Goal: Task Accomplishment & Management: Manage account settings

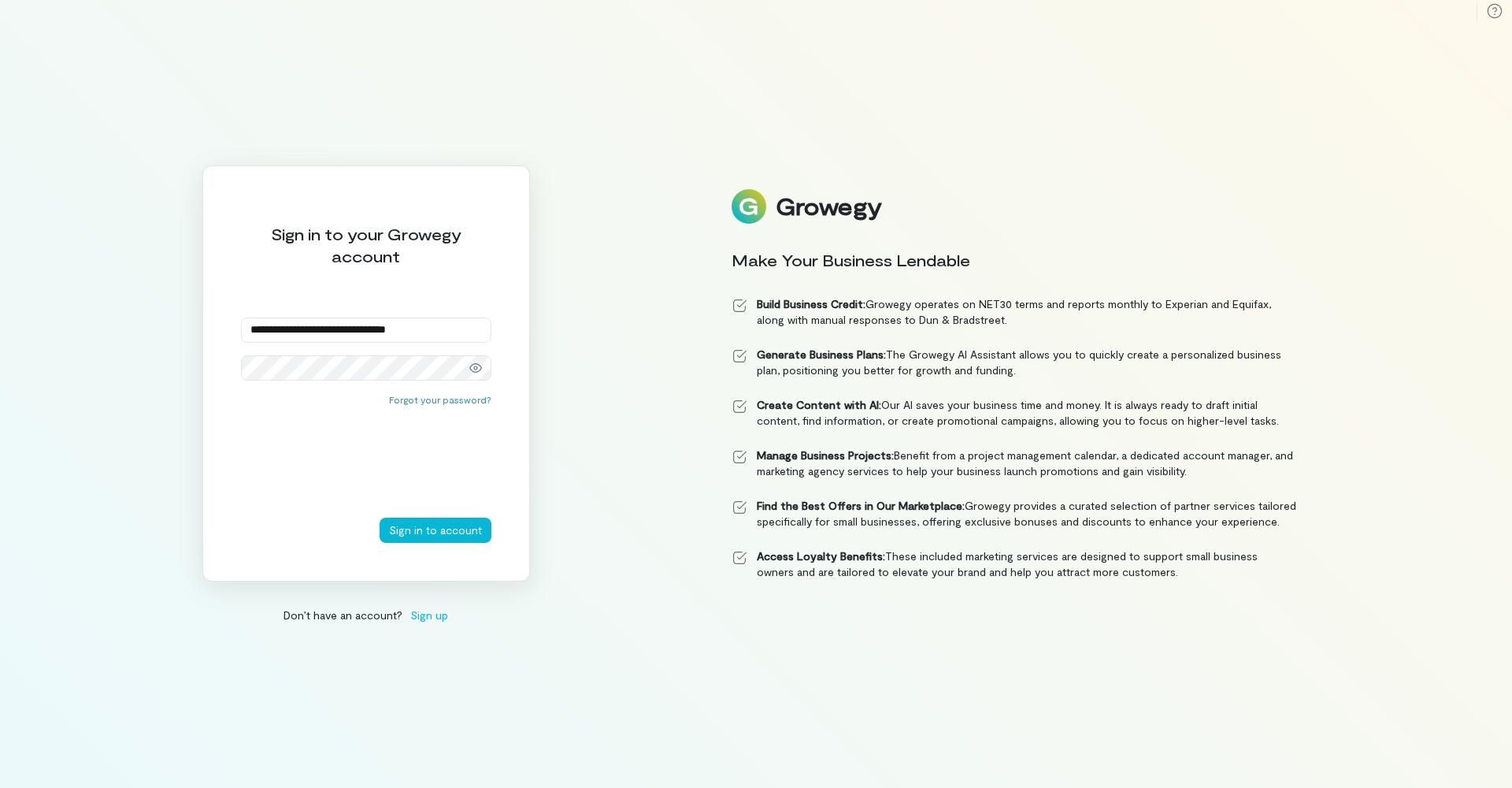
type input "**********"
click at [473, 366] on icon at bounding box center [476, 368] width 13 height 13
click at [419, 532] on button "Sign in to account" at bounding box center [436, 530] width 112 height 25
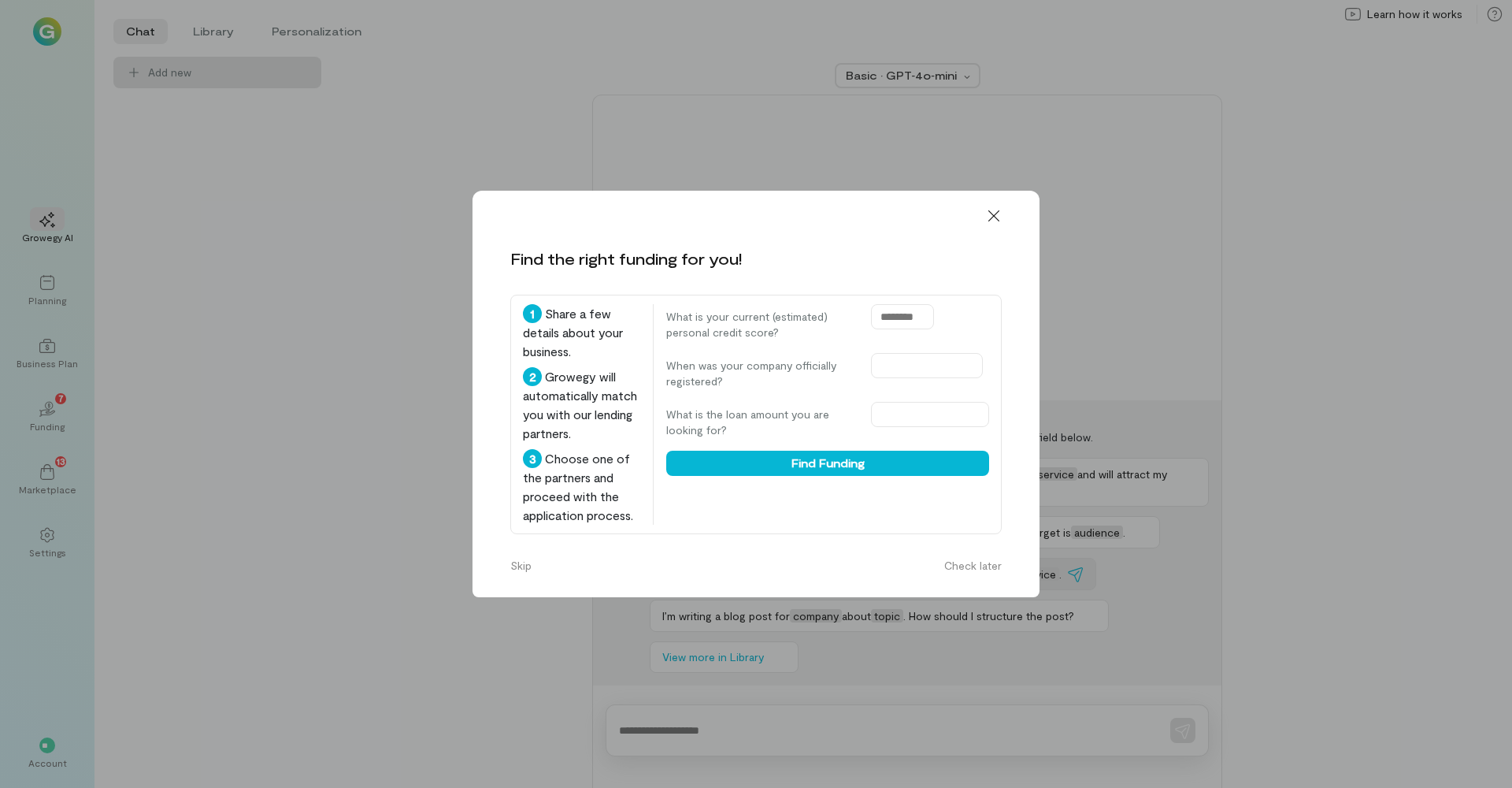
click at [988, 578] on button "Check later" at bounding box center [972, 565] width 76 height 25
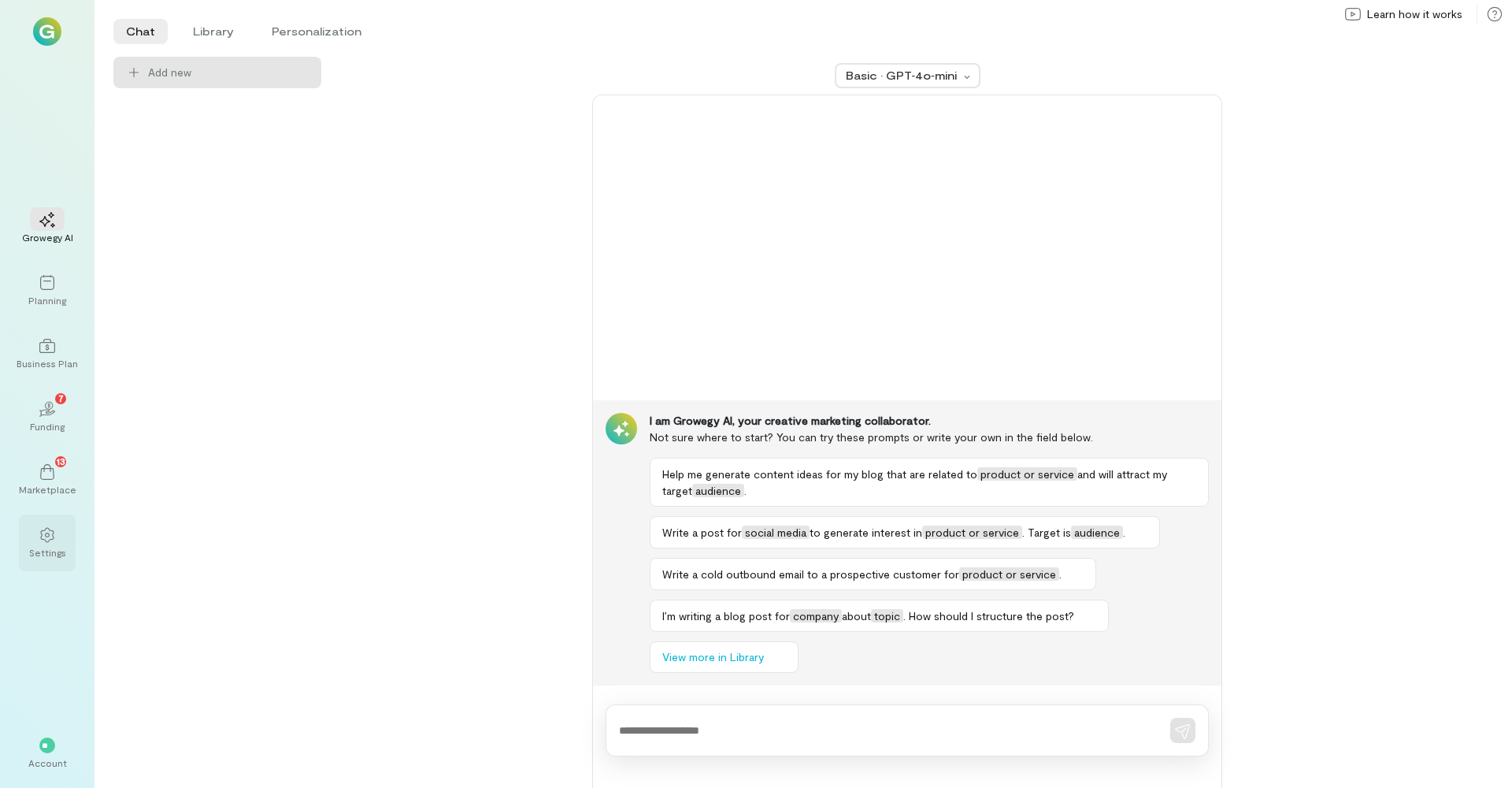
click at [57, 552] on div "Settings" at bounding box center [47, 552] width 37 height 13
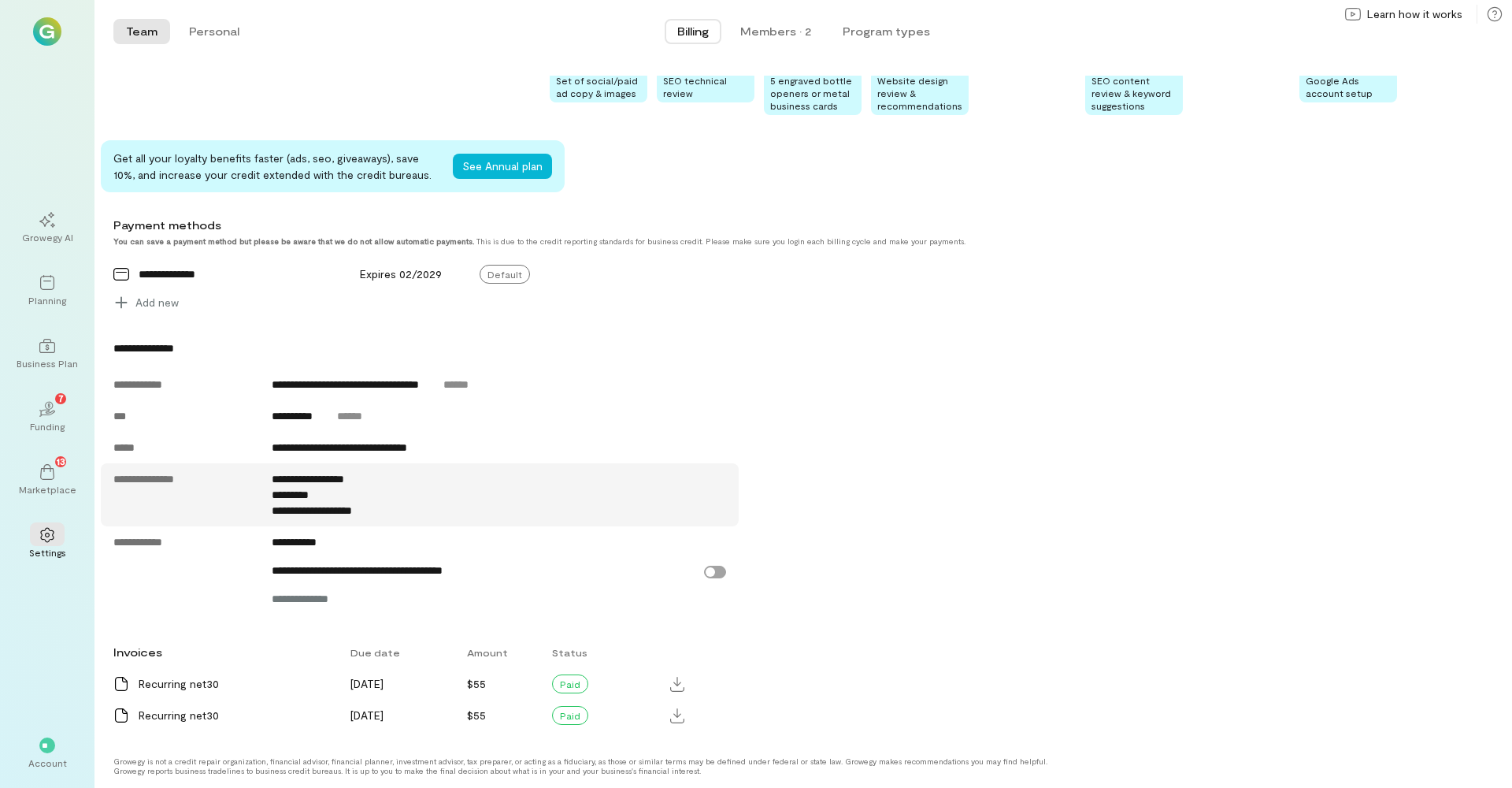
scroll to position [408, 0]
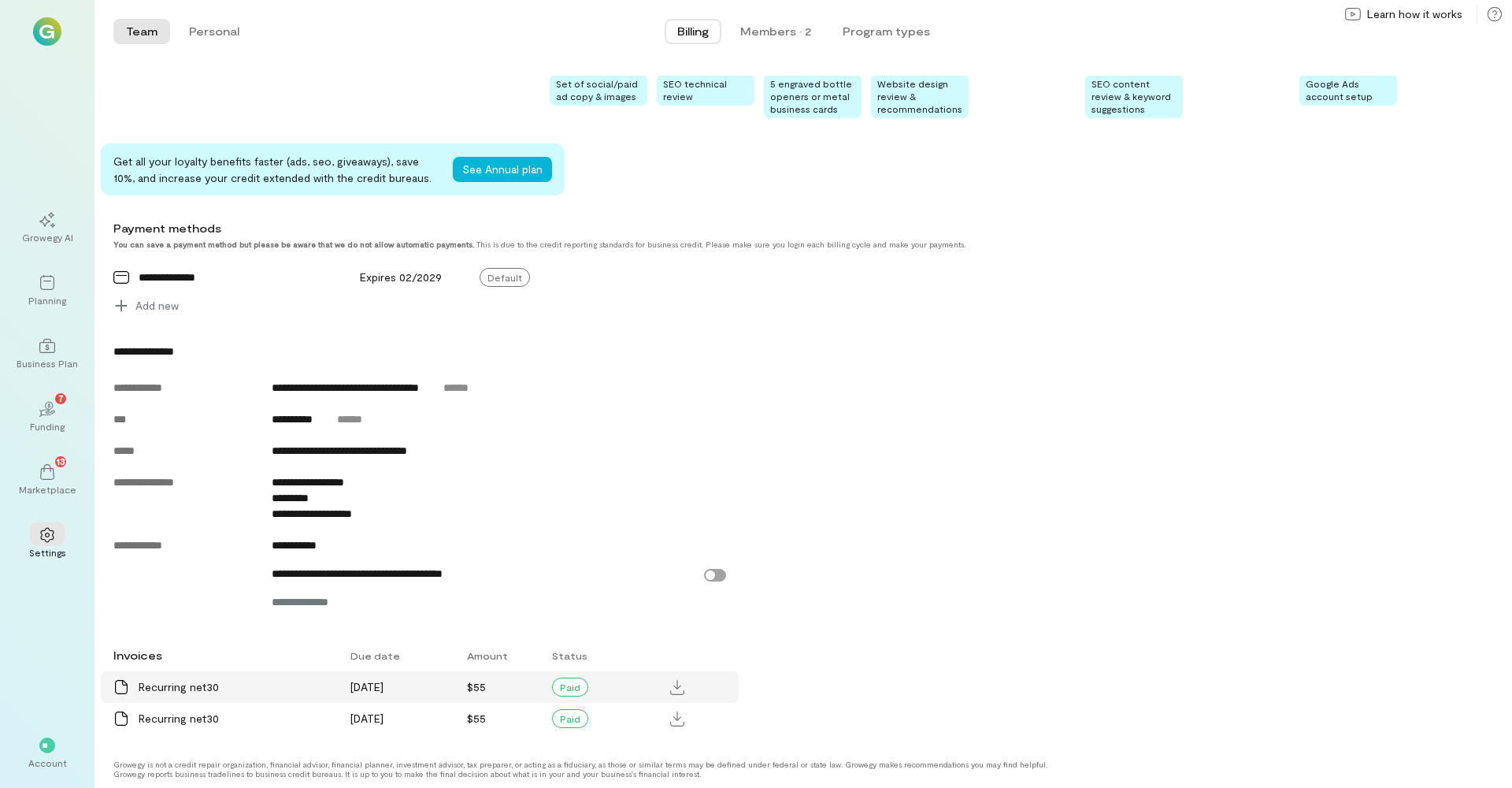
click at [303, 688] on div "Recurring net30" at bounding box center [234, 686] width 193 height 15
